Goal: Task Accomplishment & Management: Use online tool/utility

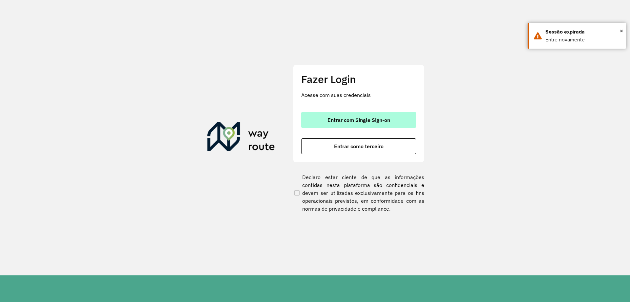
click at [336, 120] on span "Entrar com Single Sign-on" at bounding box center [358, 119] width 63 height 5
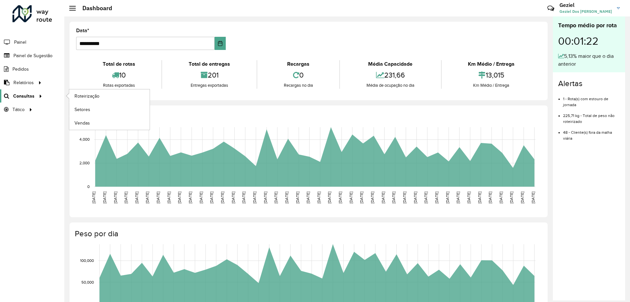
click at [31, 94] on span "Consultas" at bounding box center [23, 96] width 21 height 7
click at [107, 93] on link "Roteirização" at bounding box center [109, 95] width 80 height 13
click at [28, 95] on span "Consultas" at bounding box center [23, 96] width 21 height 7
click at [100, 95] on span "Roteirização" at bounding box center [87, 96] width 27 height 7
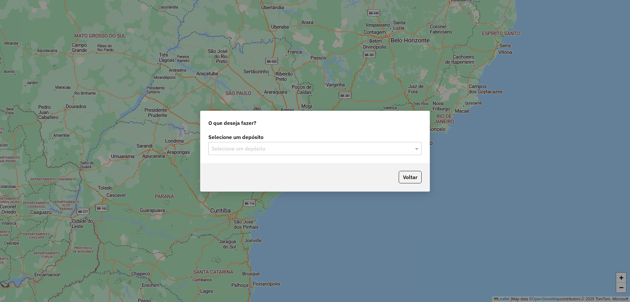
click at [253, 150] on input "text" at bounding box center [309, 149] width 194 height 8
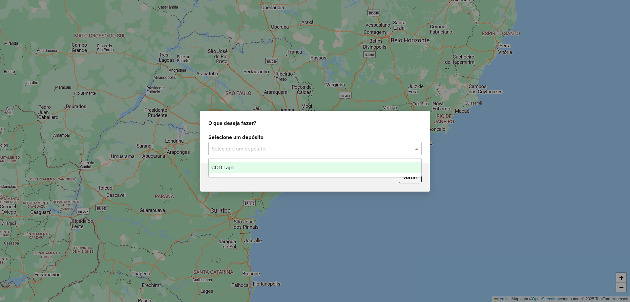
click at [224, 165] on span "CDD Lapa" at bounding box center [222, 167] width 23 height 6
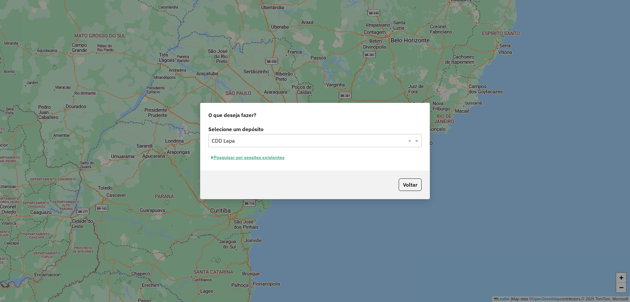
click at [253, 158] on button "Pesquisar por sessões existentes" at bounding box center [247, 157] width 79 height 10
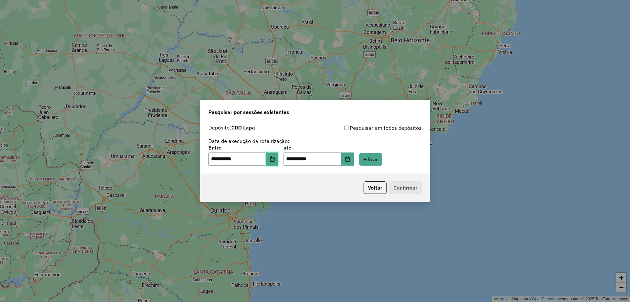
click at [275, 160] on icon "Choose Date" at bounding box center [272, 158] width 5 height 5
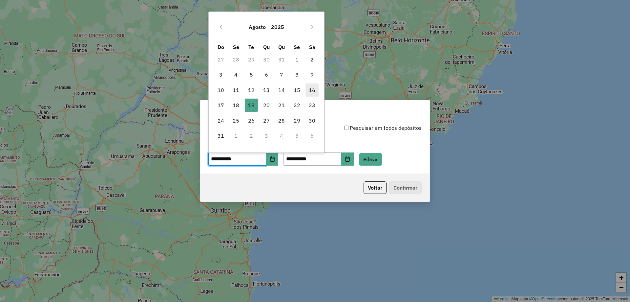
click at [313, 89] on span "16" at bounding box center [311, 89] width 13 height 13
type input "**********"
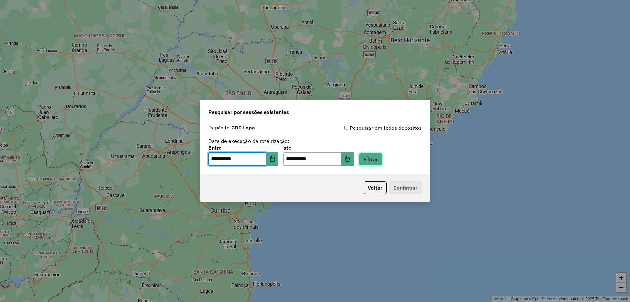
click at [381, 160] on button "Filtrar" at bounding box center [370, 159] width 23 height 12
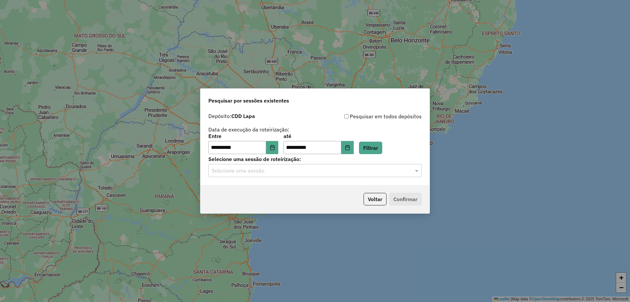
click at [268, 167] on input "text" at bounding box center [309, 171] width 194 height 8
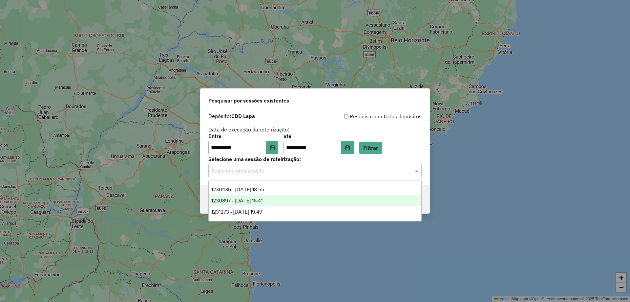
click at [248, 202] on span "1230897 - 18/08/2025 16:41" at bounding box center [236, 201] width 51 height 6
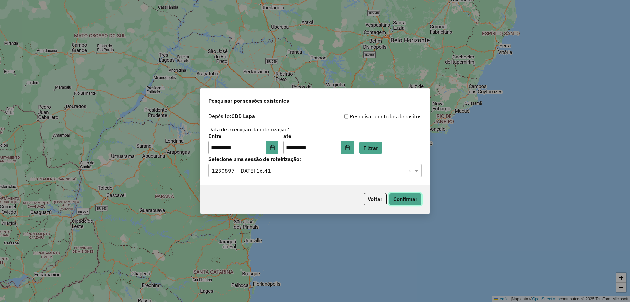
click at [405, 198] on button "Confirmar" at bounding box center [405, 199] width 32 height 12
click at [462, 91] on div "**********" at bounding box center [315, 151] width 630 height 302
click at [376, 199] on button "Voltar" at bounding box center [375, 199] width 23 height 12
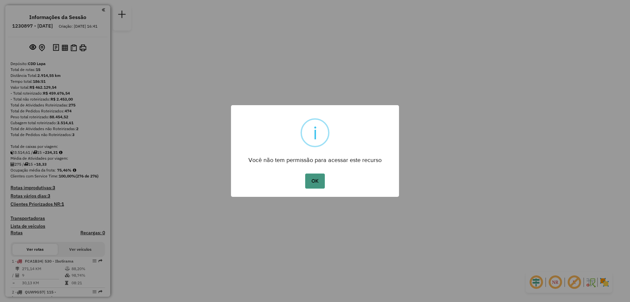
click at [317, 182] on button "OK" at bounding box center [314, 180] width 19 height 15
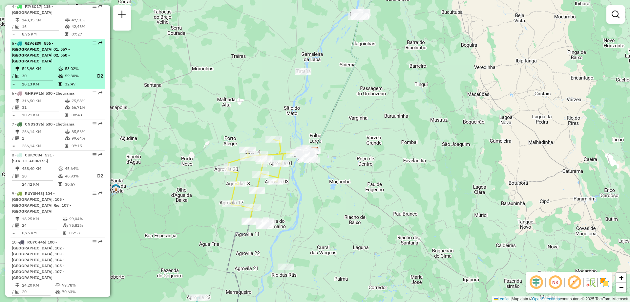
scroll to position [293, 0]
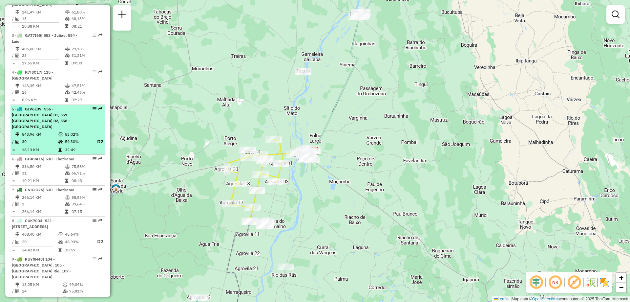
click at [37, 106] on div "5 - GIV6E39 | 556 - Carinhanha 01, 557 - Carinhanha 02, 558 - Malhada" at bounding box center [47, 118] width 70 height 24
select select "**********"
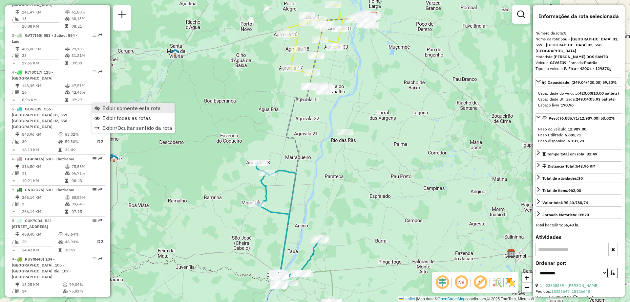
click at [120, 108] on span "Exibir somente esta rota" at bounding box center [131, 107] width 58 height 5
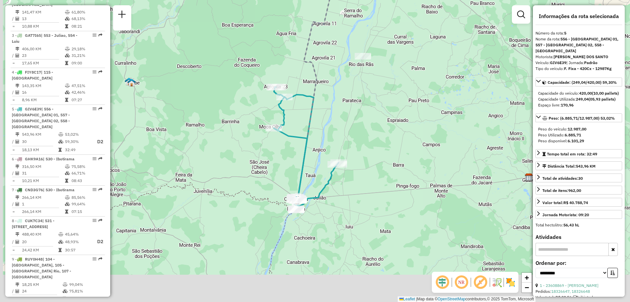
drag, startPoint x: 334, startPoint y: 226, endPoint x: 354, endPoint y: 152, distance: 76.8
click at [354, 152] on div "Janela de atendimento Grade de atendimento Capacidade Transportadoras Veículos …" at bounding box center [315, 151] width 630 height 302
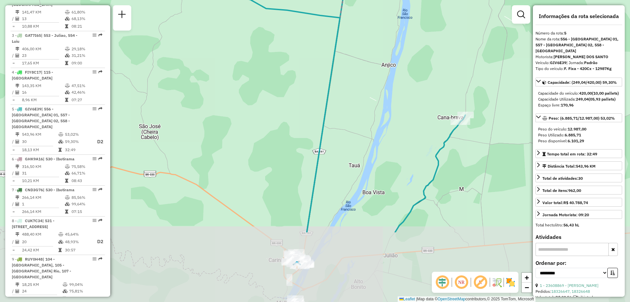
drag, startPoint x: 406, startPoint y: 174, endPoint x: 402, endPoint y: 109, distance: 64.8
click at [402, 109] on div "Janela de atendimento Grade de atendimento Capacidade Transportadoras Veículos …" at bounding box center [315, 151] width 630 height 302
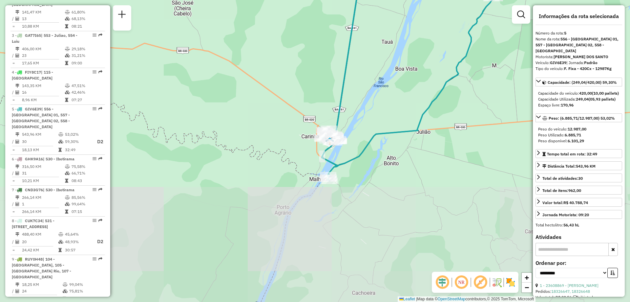
drag, startPoint x: 365, startPoint y: 222, endPoint x: 398, endPoint y: 101, distance: 125.9
click at [398, 101] on div "Janela de atendimento Grade de atendimento Capacidade Transportadoras Veículos …" at bounding box center [315, 151] width 630 height 302
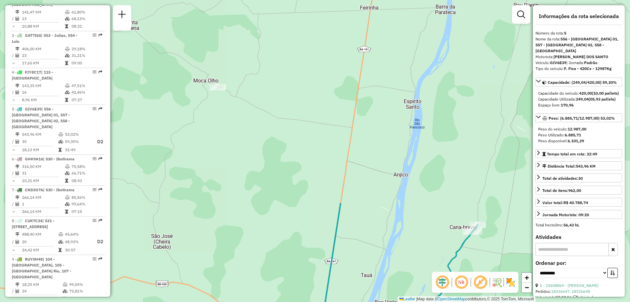
drag, startPoint x: 408, startPoint y: 81, endPoint x: 395, endPoint y: 290, distance: 209.4
click at [389, 301] on html "Aguarde... Pop-up bloqueado! Seu navegador bloqueou automáticamente a abertura …" at bounding box center [315, 151] width 630 height 302
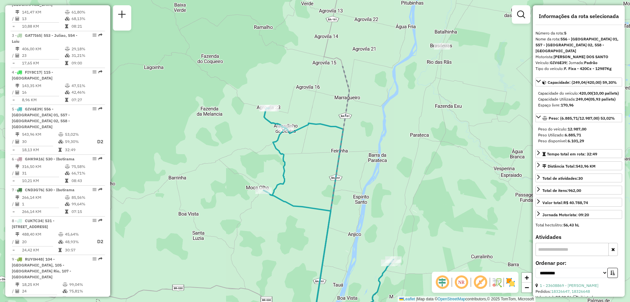
drag, startPoint x: 437, startPoint y: 66, endPoint x: 368, endPoint y: 156, distance: 112.6
click at [389, 163] on div "Janela de atendimento Grade de atendimento Capacidade Transportadoras Veículos …" at bounding box center [315, 151] width 630 height 302
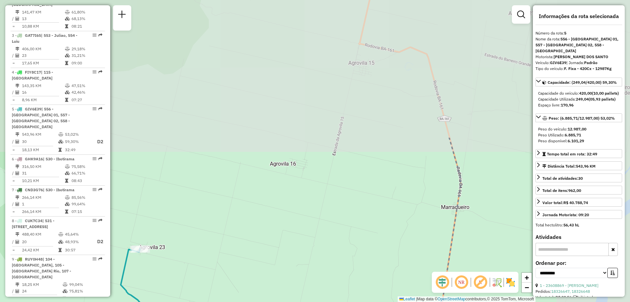
drag, startPoint x: 341, startPoint y: 122, endPoint x: 261, endPoint y: 244, distance: 146.4
click at [261, 244] on div "Janela de atendimento Grade de atendimento Capacidade Transportadoras Veículos …" at bounding box center [315, 151] width 630 height 302
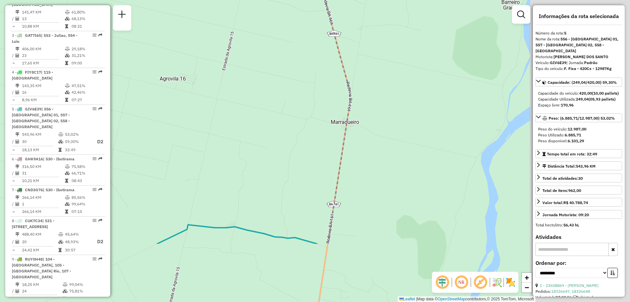
drag, startPoint x: 412, startPoint y: 135, endPoint x: 305, endPoint y: 93, distance: 114.3
click at [305, 44] on div "Janela de atendimento Grade de atendimento Capacidade Transportadoras Veículos …" at bounding box center [315, 151] width 630 height 302
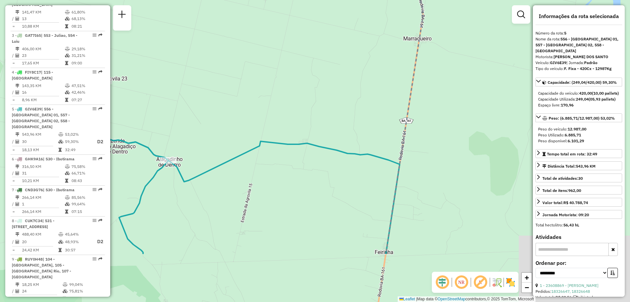
drag, startPoint x: 216, startPoint y: 207, endPoint x: 295, endPoint y: 128, distance: 112.3
click at [299, 119] on div "Janela de atendimento Grade de atendimento Capacidade Transportadoras Veículos …" at bounding box center [315, 151] width 630 height 302
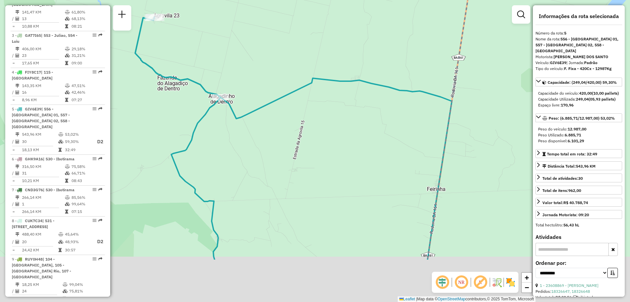
drag, startPoint x: 377, startPoint y: 240, endPoint x: 303, endPoint y: 142, distance: 122.7
click at [305, 144] on div "Janela de atendimento Grade de atendimento Capacidade Transportadoras Veículos …" at bounding box center [315, 151] width 630 height 302
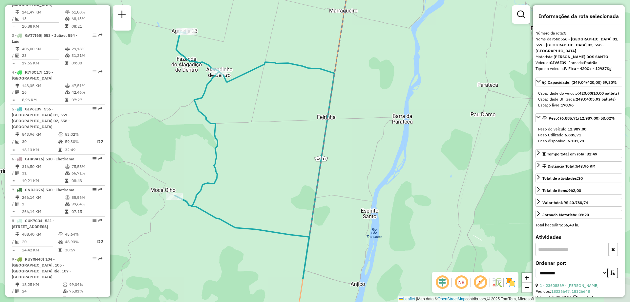
drag, startPoint x: 342, startPoint y: 223, endPoint x: 312, endPoint y: 170, distance: 60.8
click at [312, 170] on div "Janela de atendimento Grade de atendimento Capacidade Transportadoras Veículos …" at bounding box center [315, 151] width 630 height 302
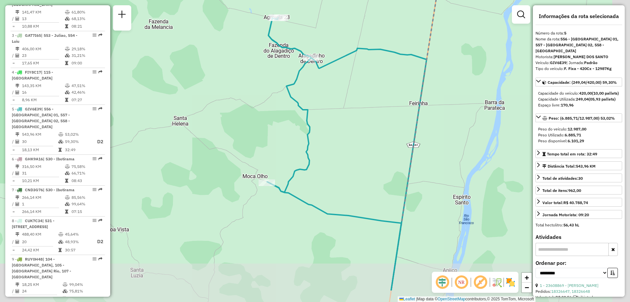
drag, startPoint x: 451, startPoint y: 202, endPoint x: 331, endPoint y: 149, distance: 130.7
click at [332, 150] on div "Janela de atendimento Grade de atendimento Capacidade Transportadoras Veículos …" at bounding box center [315, 151] width 630 height 302
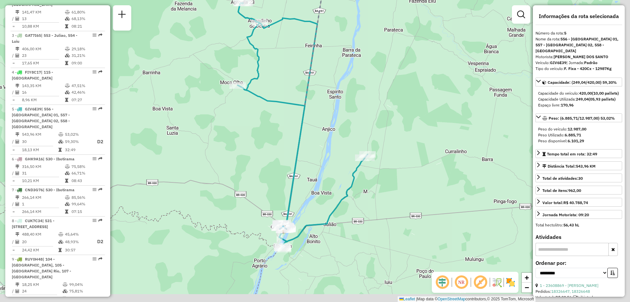
drag, startPoint x: 402, startPoint y: 223, endPoint x: 340, endPoint y: 135, distance: 108.1
click at [340, 135] on div "Janela de atendimento Grade de atendimento Capacidade Transportadoras Veículos …" at bounding box center [315, 151] width 630 height 302
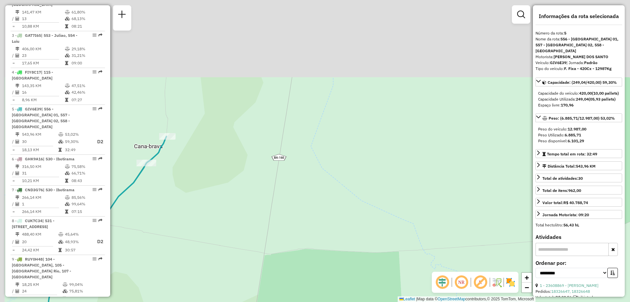
drag, startPoint x: 278, startPoint y: 128, endPoint x: 355, endPoint y: 266, distance: 158.7
click at [360, 269] on div "Janela de atendimento Grade de atendimento Capacidade Transportadoras Veículos …" at bounding box center [315, 151] width 630 height 302
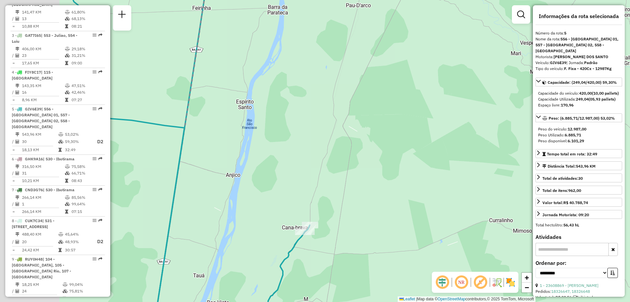
drag, startPoint x: 177, startPoint y: 174, endPoint x: 335, endPoint y: 178, distance: 157.5
click at [316, 178] on div "Janela de atendimento Grade de atendimento Capacidade Transportadoras Veículos …" at bounding box center [315, 151] width 630 height 302
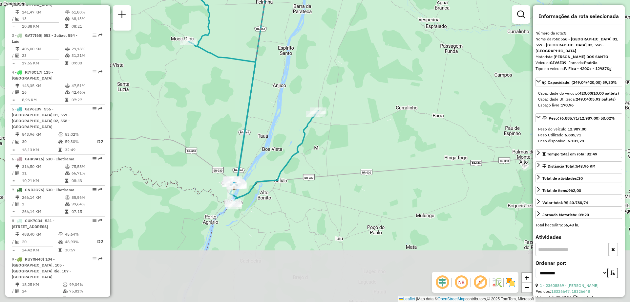
drag, startPoint x: 392, startPoint y: 241, endPoint x: 368, endPoint y: 127, distance: 116.0
click at [369, 127] on div "Janela de atendimento Grade de atendimento Capacidade Transportadoras Veículos …" at bounding box center [315, 151] width 630 height 302
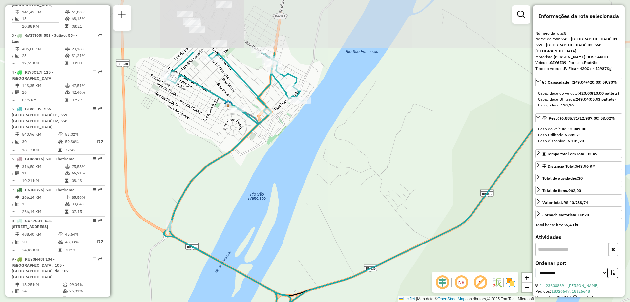
drag, startPoint x: 314, startPoint y: 100, endPoint x: 304, endPoint y: 177, distance: 77.8
click at [305, 182] on div "Janela de atendimento Grade de atendimento Capacidade Transportadoras Veículos …" at bounding box center [315, 151] width 630 height 302
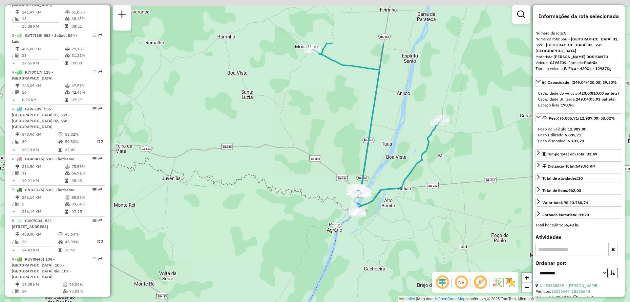
drag, startPoint x: 480, startPoint y: 143, endPoint x: 458, endPoint y: 214, distance: 74.5
click at [460, 217] on div "Janela de atendimento Grade de atendimento Capacidade Transportadoras Veículos …" at bounding box center [315, 151] width 630 height 302
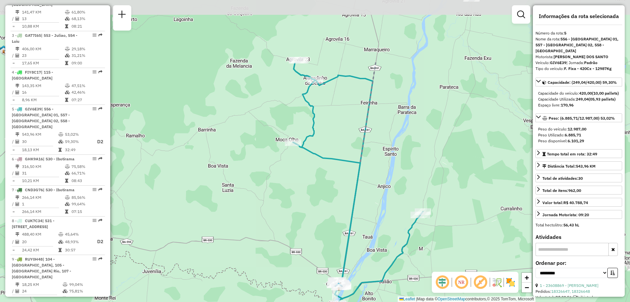
drag, startPoint x: 414, startPoint y: 140, endPoint x: 412, endPoint y: 150, distance: 10.1
click at [412, 150] on div "Janela de atendimento Grade de atendimento Capacidade Transportadoras Veículos …" at bounding box center [315, 151] width 630 height 302
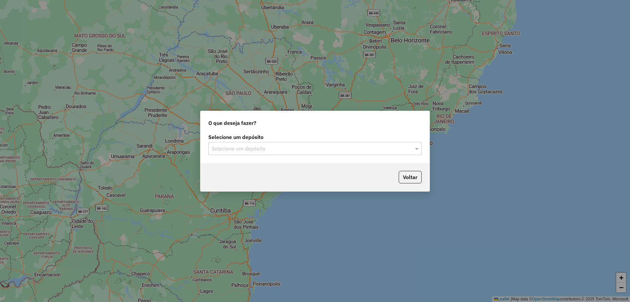
click at [273, 146] on input "text" at bounding box center [309, 149] width 194 height 8
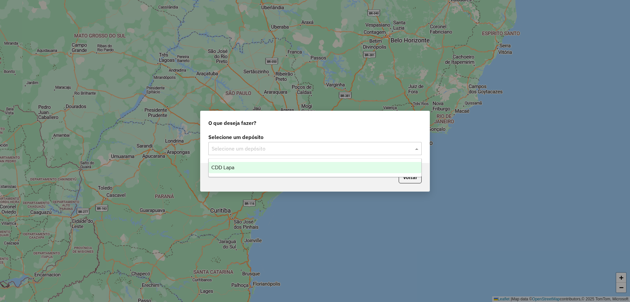
click at [229, 169] on span "CDD Lapa" at bounding box center [222, 167] width 23 height 6
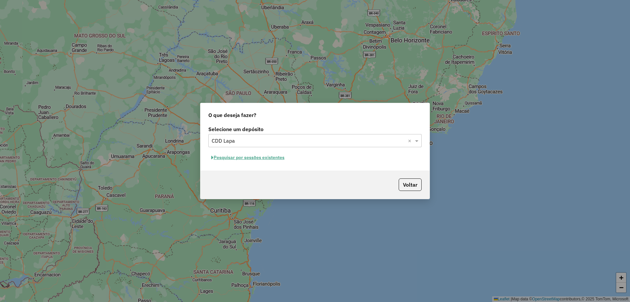
click at [254, 157] on button "Pesquisar por sessões existentes" at bounding box center [247, 157] width 79 height 10
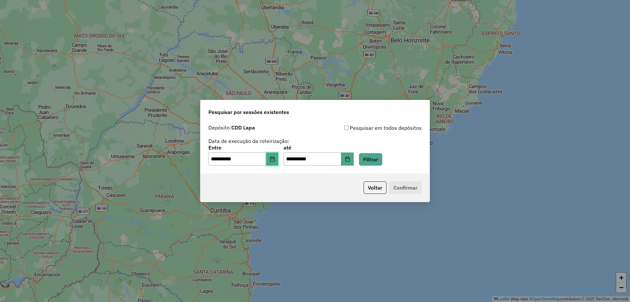
click at [279, 161] on button "Choose Date" at bounding box center [272, 158] width 12 height 13
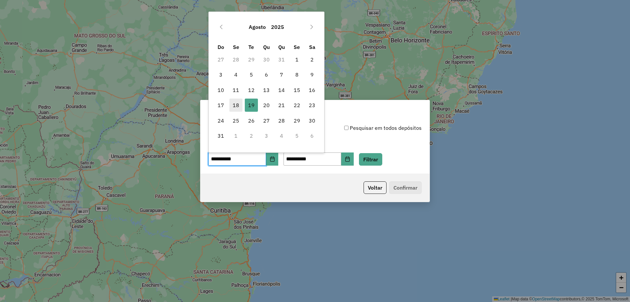
click at [237, 105] on span "18" at bounding box center [235, 104] width 13 height 13
type input "**********"
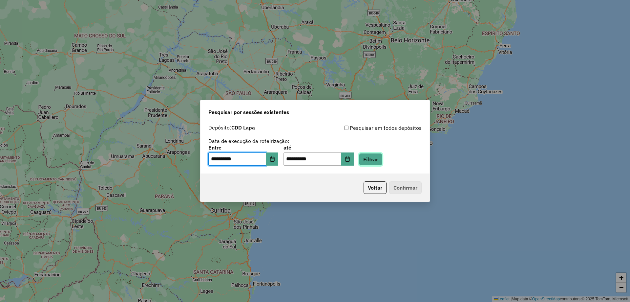
drag, startPoint x: 379, startPoint y: 159, endPoint x: 371, endPoint y: 159, distance: 7.9
click at [378, 159] on button "Filtrar" at bounding box center [370, 159] width 23 height 12
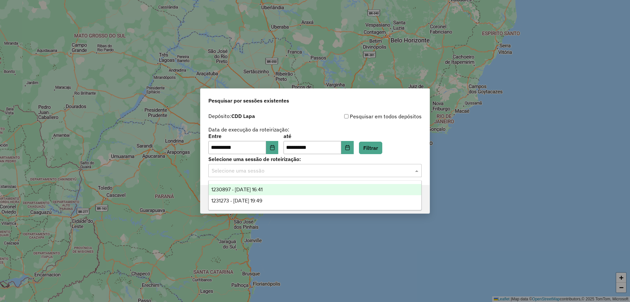
click at [288, 170] on input "text" at bounding box center [309, 171] width 194 height 8
click at [241, 187] on span "1230897 - 18/08/2025 16:41" at bounding box center [236, 189] width 51 height 6
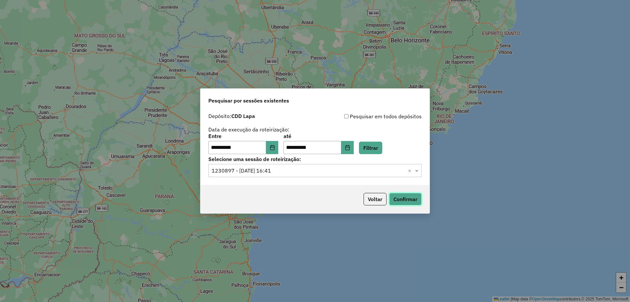
click at [401, 198] on button "Confirmar" at bounding box center [405, 199] width 32 height 12
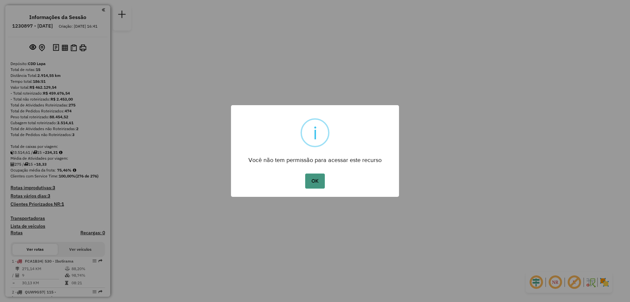
drag, startPoint x: 309, startPoint y: 180, endPoint x: 306, endPoint y: 178, distance: 3.5
click at [309, 180] on button "OK" at bounding box center [314, 180] width 19 height 15
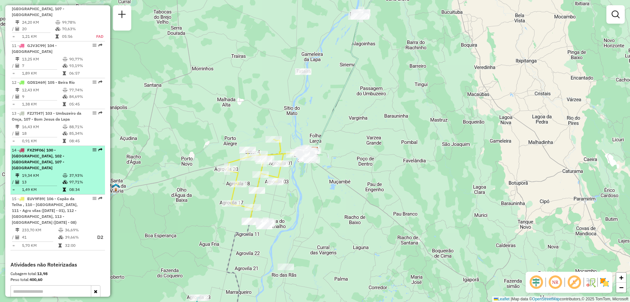
scroll to position [556, 0]
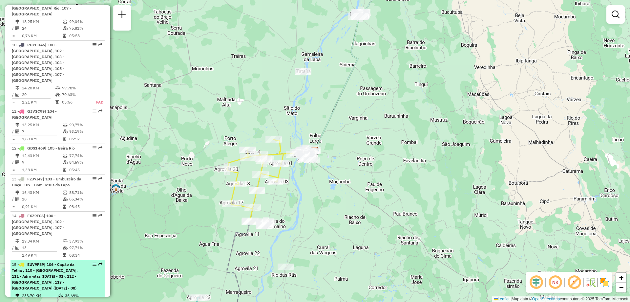
drag, startPoint x: 90, startPoint y: 228, endPoint x: 81, endPoint y: 231, distance: 9.8
click at [66, 260] on li "15 - EUV9F89 | 106 - [GEOGRAPHIC_DATA] , 110 - [GEOGRAPHIC_DATA], 111 - Agro vi…" at bounding box center [58, 288] width 95 height 56
select select "**********"
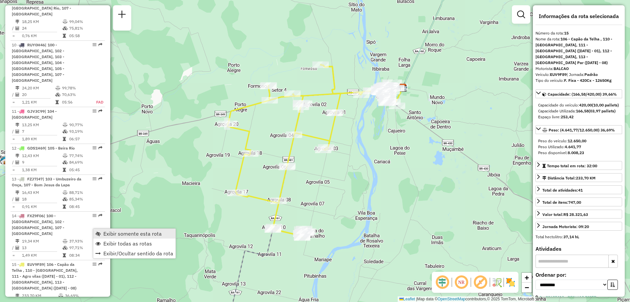
click at [130, 234] on span "Exibir somente esta rota" at bounding box center [132, 233] width 58 height 5
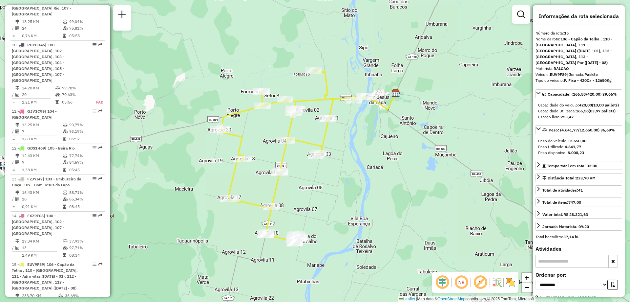
drag, startPoint x: 372, startPoint y: 165, endPoint x: 366, endPoint y: 171, distance: 8.6
click at [366, 171] on div "Janela de atendimento Grade de atendimento Capacidade Transportadoras Veículos …" at bounding box center [315, 151] width 630 height 302
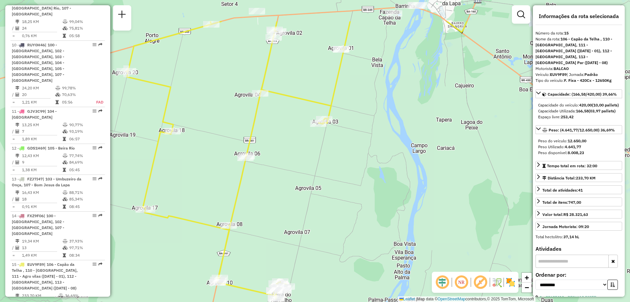
drag, startPoint x: 312, startPoint y: 129, endPoint x: 300, endPoint y: 184, distance: 55.8
click at [296, 178] on div "Janela de atendimento Grade de atendimento Capacidade Transportadoras Veículos …" at bounding box center [315, 151] width 630 height 302
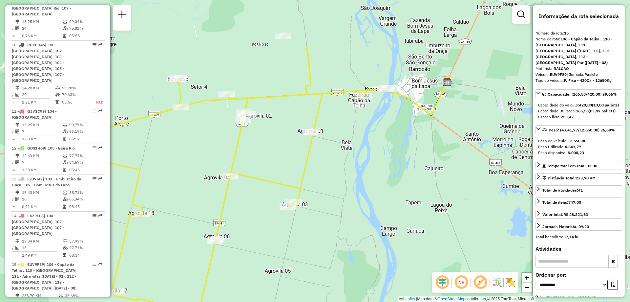
drag, startPoint x: 379, startPoint y: 52, endPoint x: 341, endPoint y: 129, distance: 86.6
click at [341, 129] on div "Janela de atendimento Grade de atendimento Capacidade Transportadoras Veículos …" at bounding box center [315, 151] width 630 height 302
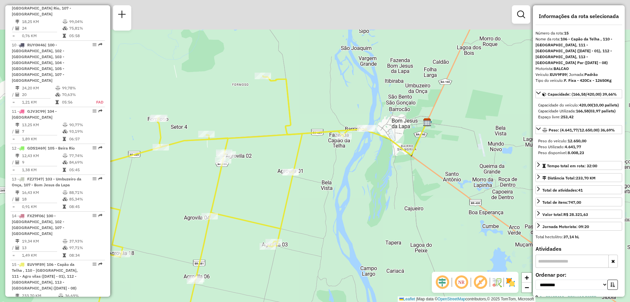
drag, startPoint x: 350, startPoint y: 52, endPoint x: 314, endPoint y: 96, distance: 56.9
click at [324, 92] on div "Janela de atendimento Grade de atendimento Capacidade Transportadoras Veículos …" at bounding box center [315, 151] width 630 height 302
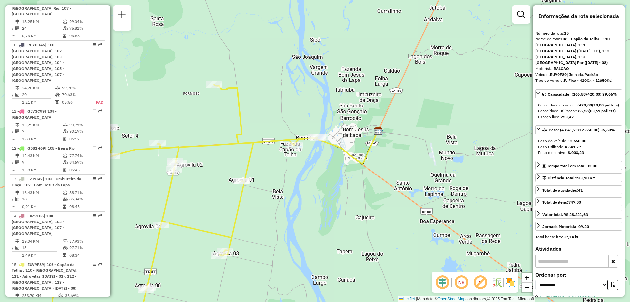
drag, startPoint x: 329, startPoint y: 100, endPoint x: 284, endPoint y: 106, distance: 44.7
click at [285, 106] on div "Janela de atendimento Grade de atendimento Capacidade Transportadoras Veículos …" at bounding box center [315, 151] width 630 height 302
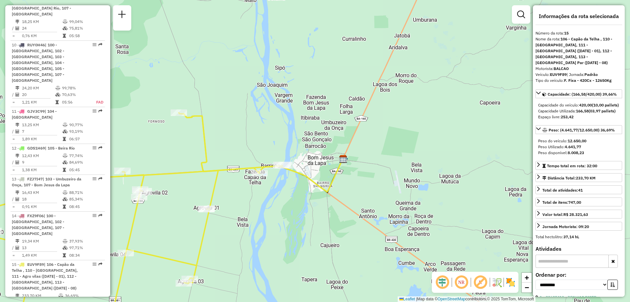
drag, startPoint x: 288, startPoint y: 189, endPoint x: 262, endPoint y: 214, distance: 36.4
click at [262, 214] on div "Janela de atendimento Grade de atendimento Capacidade Transportadoras Veículos …" at bounding box center [315, 151] width 630 height 302
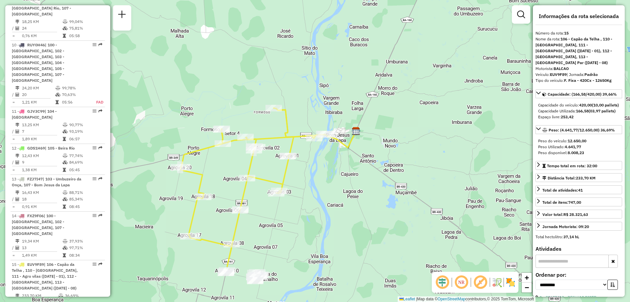
drag, startPoint x: 255, startPoint y: 238, endPoint x: 313, endPoint y: 173, distance: 87.3
click at [313, 173] on div "Janela de atendimento Grade de atendimento Capacidade Transportadoras Veículos …" at bounding box center [315, 151] width 630 height 302
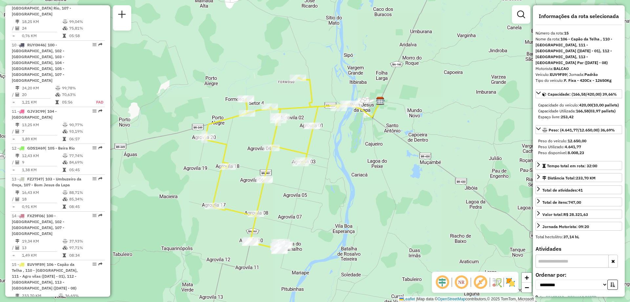
drag, startPoint x: 326, startPoint y: 239, endPoint x: 350, endPoint y: 209, distance: 38.7
click at [350, 209] on div "Janela de atendimento Grade de atendimento Capacidade Transportadoras Veículos …" at bounding box center [315, 151] width 630 height 302
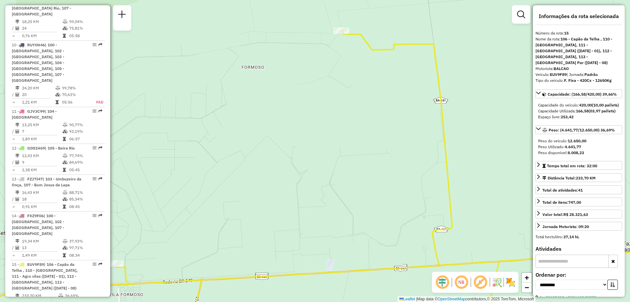
drag, startPoint x: 359, startPoint y: 85, endPoint x: 335, endPoint y: 102, distance: 29.1
click at [335, 103] on div "Janela de atendimento Grade de atendimento Capacidade Transportadoras Veículos …" at bounding box center [315, 151] width 630 height 302
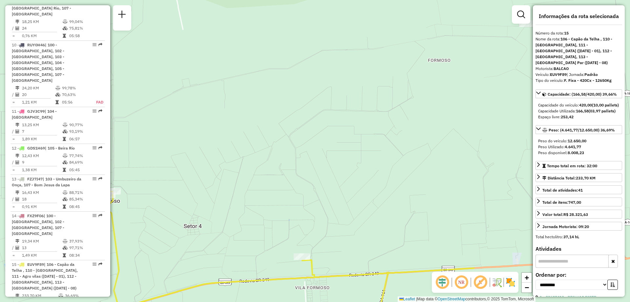
drag, startPoint x: 471, startPoint y: 189, endPoint x: 253, endPoint y: 208, distance: 219.4
click at [253, 208] on div "Janela de atendimento Grade de atendimento Capacidade Transportadoras Veículos …" at bounding box center [315, 151] width 630 height 302
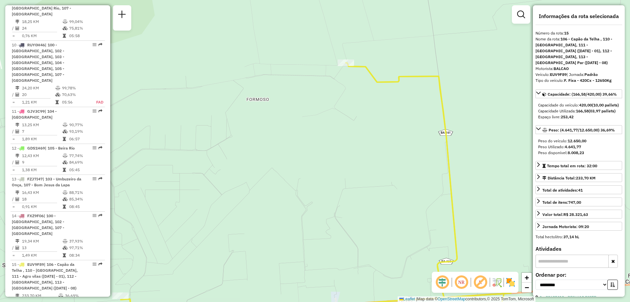
drag, startPoint x: 476, startPoint y: 133, endPoint x: 294, endPoint y: 172, distance: 185.6
click at [294, 172] on div "Janela de atendimento Grade de atendimento Capacidade Transportadoras Veículos …" at bounding box center [315, 151] width 630 height 302
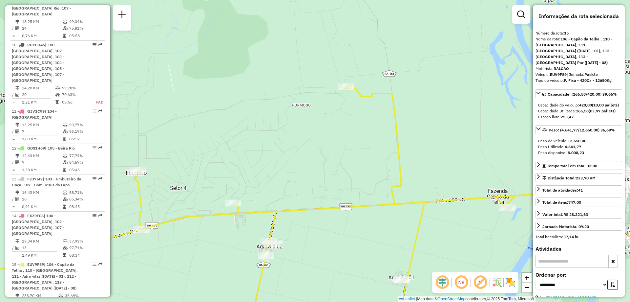
drag, startPoint x: 338, startPoint y: 193, endPoint x: 308, endPoint y: 128, distance: 71.2
click at [308, 128] on div "Janela de atendimento Grade de atendimento Capacidade Transportadoras Veículos …" at bounding box center [315, 151] width 630 height 302
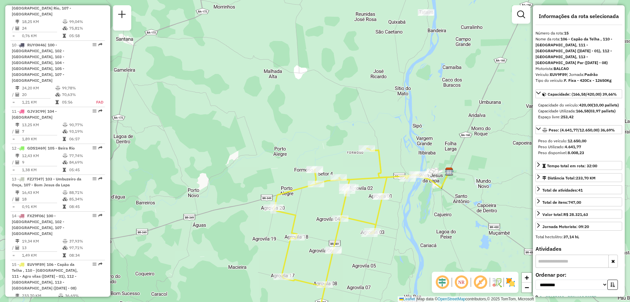
drag, startPoint x: 410, startPoint y: 229, endPoint x: 410, endPoint y: 199, distance: 30.2
click at [410, 200] on div "Janela de atendimento Grade de atendimento Capacidade Transportadoras Veículos …" at bounding box center [315, 151] width 630 height 302
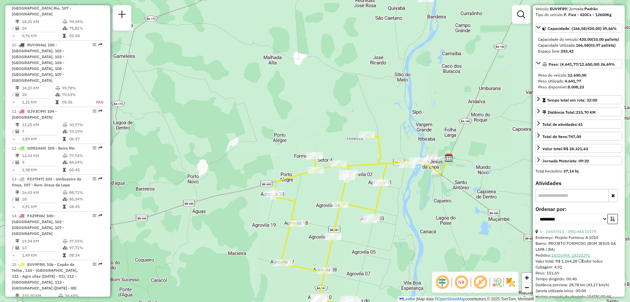
scroll to position [98, 0]
